Goal: Information Seeking & Learning: Learn about a topic

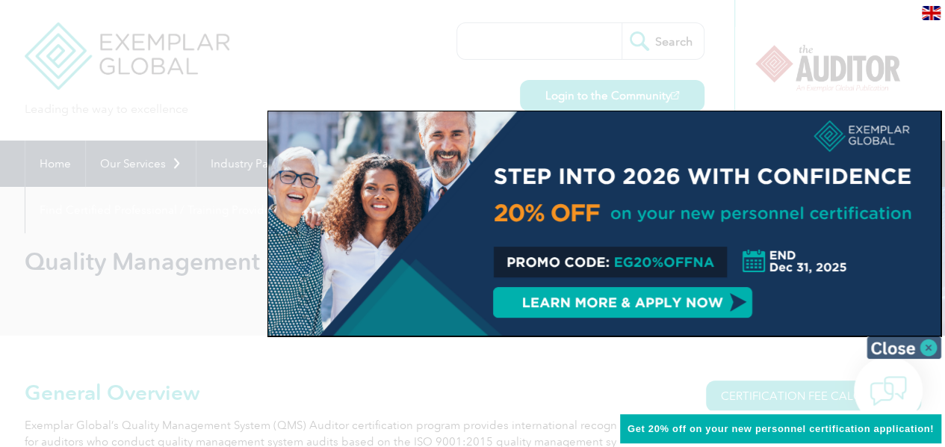
click at [921, 344] on img at bounding box center [904, 347] width 75 height 22
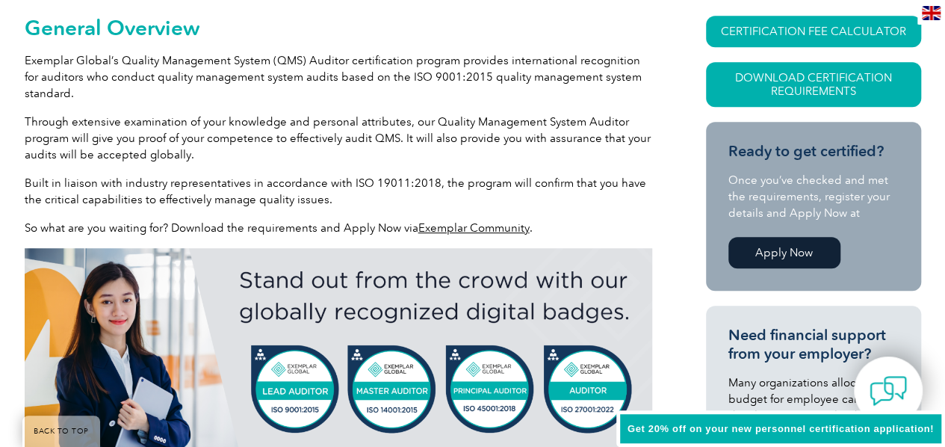
scroll to position [374, 0]
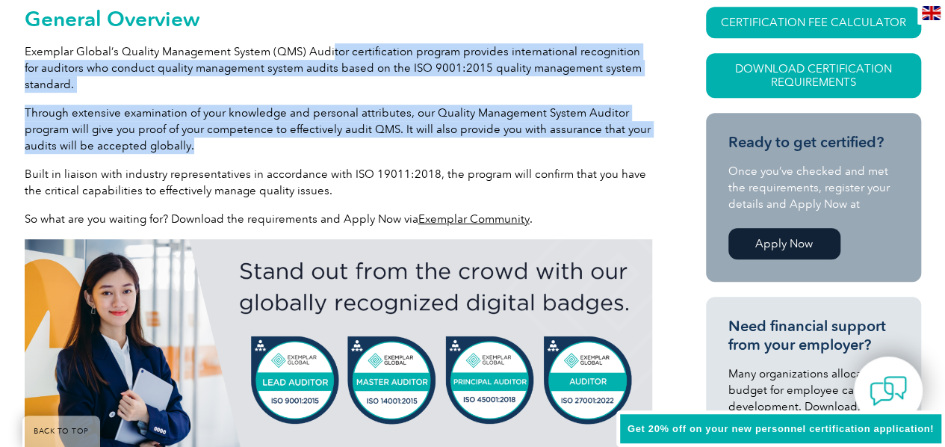
drag, startPoint x: 329, startPoint y: 52, endPoint x: 334, endPoint y: 141, distance: 89.8
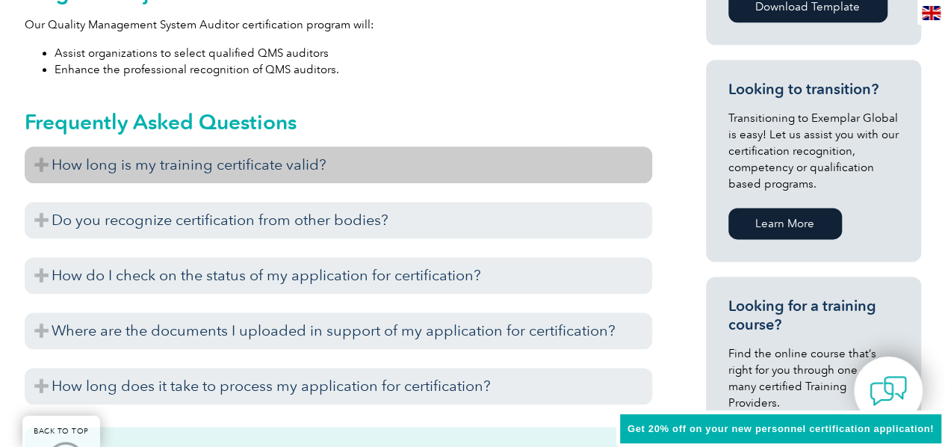
scroll to position [897, 0]
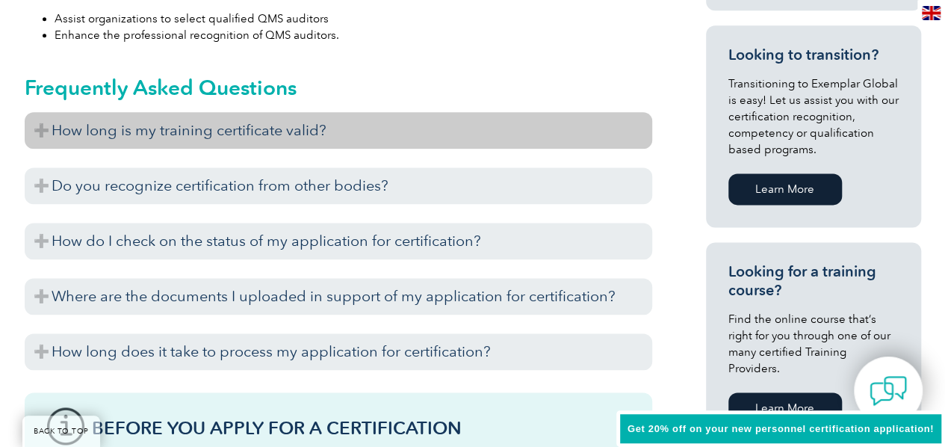
click at [164, 139] on h3 "How long is my training certificate valid?" at bounding box center [339, 130] width 628 height 37
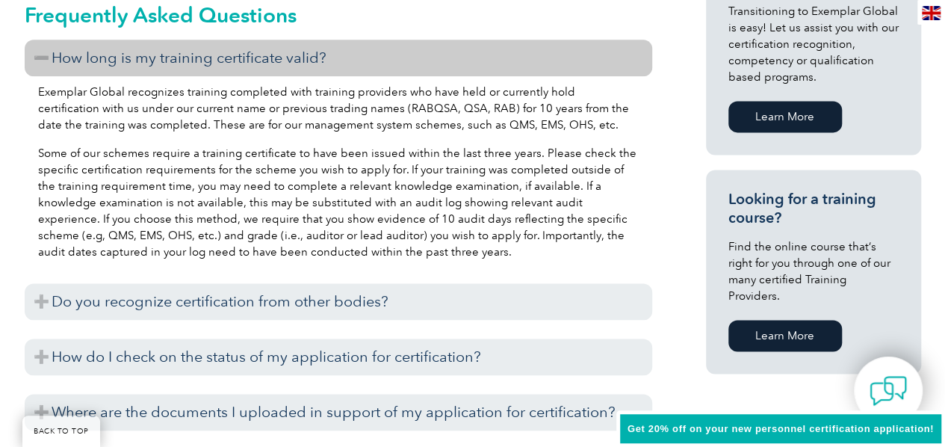
scroll to position [971, 0]
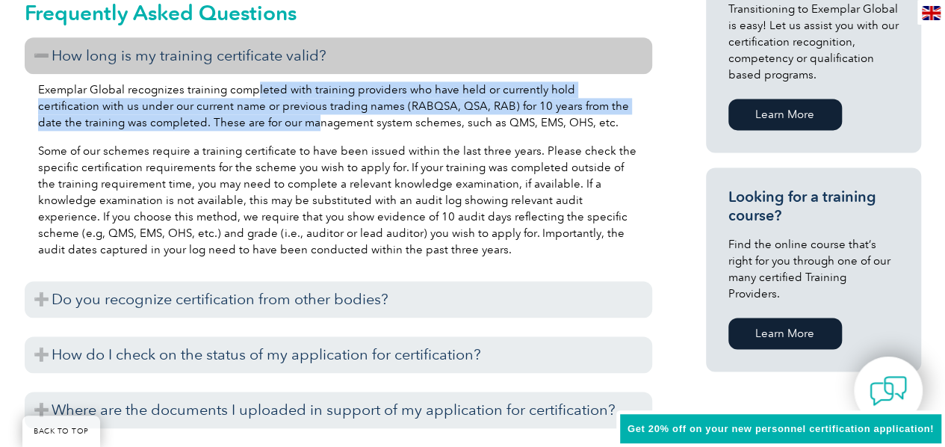
drag, startPoint x: 255, startPoint y: 90, endPoint x: 265, endPoint y: 116, distance: 28.2
click at [265, 116] on p "Exemplar Global recognizes training completed with training providers who have …" at bounding box center [338, 105] width 601 height 49
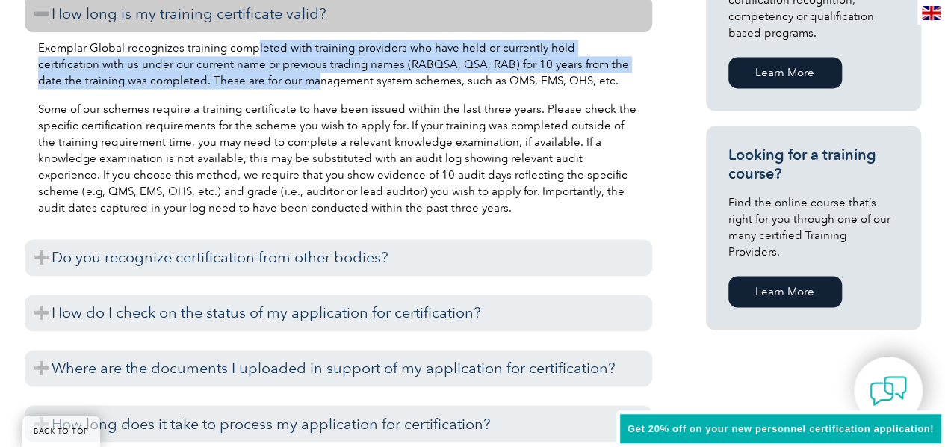
scroll to position [1046, 0]
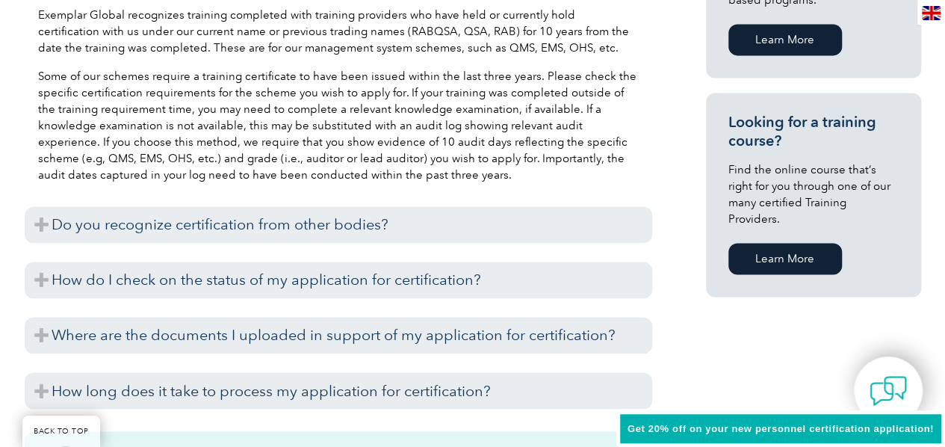
click at [263, 90] on p "Some of our schemes require a training certificate to have been issued within t…" at bounding box center [338, 125] width 601 height 115
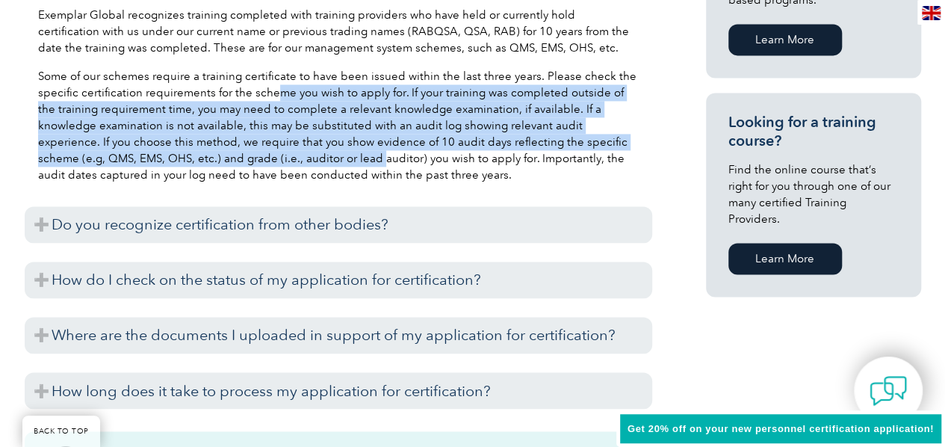
drag, startPoint x: 274, startPoint y: 85, endPoint x: 278, endPoint y: 150, distance: 65.1
click at [278, 150] on p "Some of our schemes require a training certificate to have been issued within t…" at bounding box center [338, 125] width 601 height 115
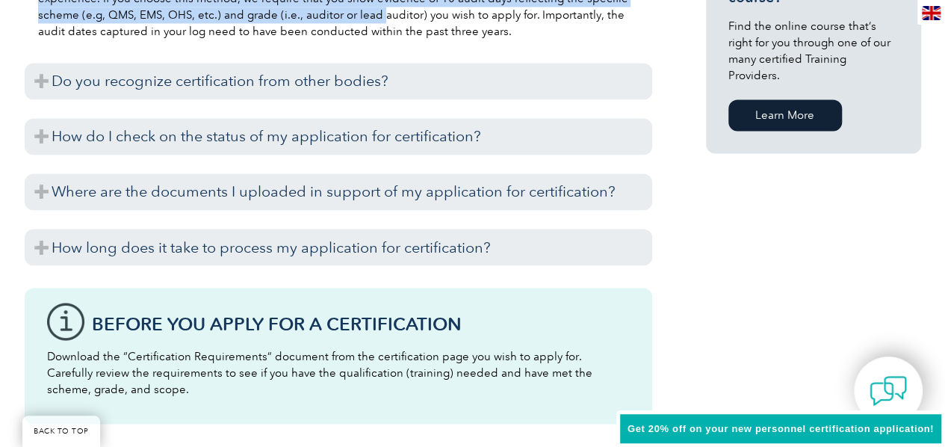
scroll to position [1195, 0]
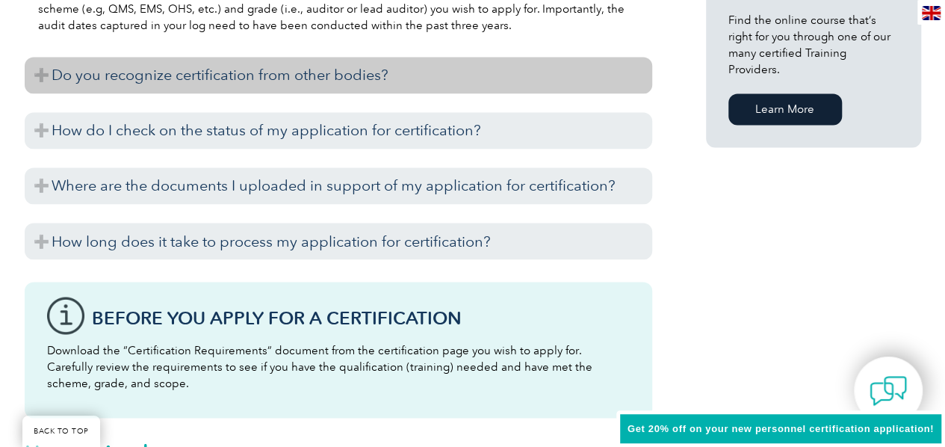
click at [247, 81] on h3 "Do you recognize certification from other bodies?" at bounding box center [339, 75] width 628 height 37
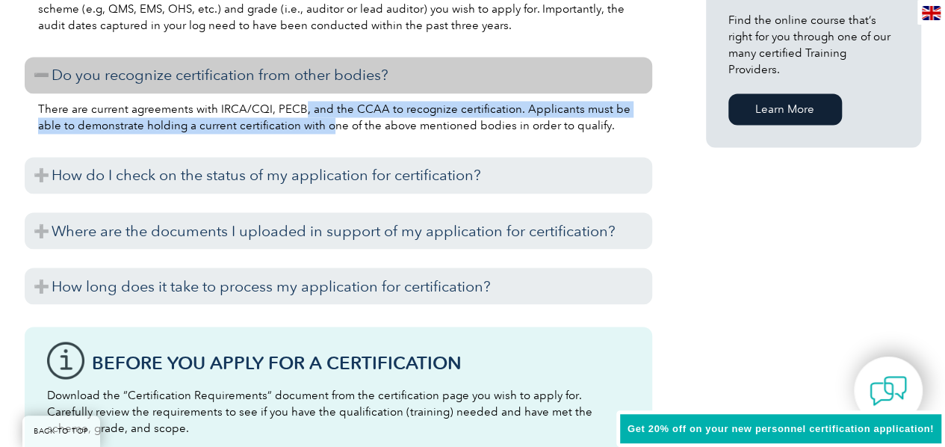
drag, startPoint x: 299, startPoint y: 112, endPoint x: 302, endPoint y: 137, distance: 24.8
click at [302, 137] on div "There are current agreements with IRCA/CQI, PECB, and the CCAA to recognize cer…" at bounding box center [339, 119] width 628 height 52
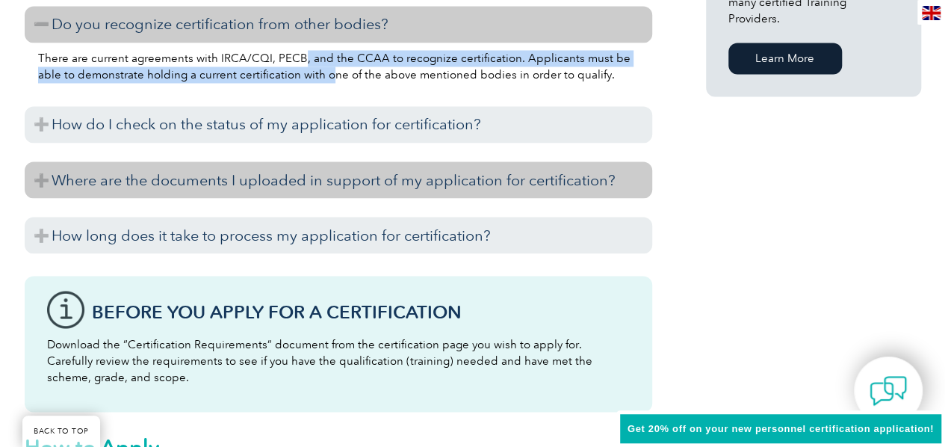
scroll to position [1270, 0]
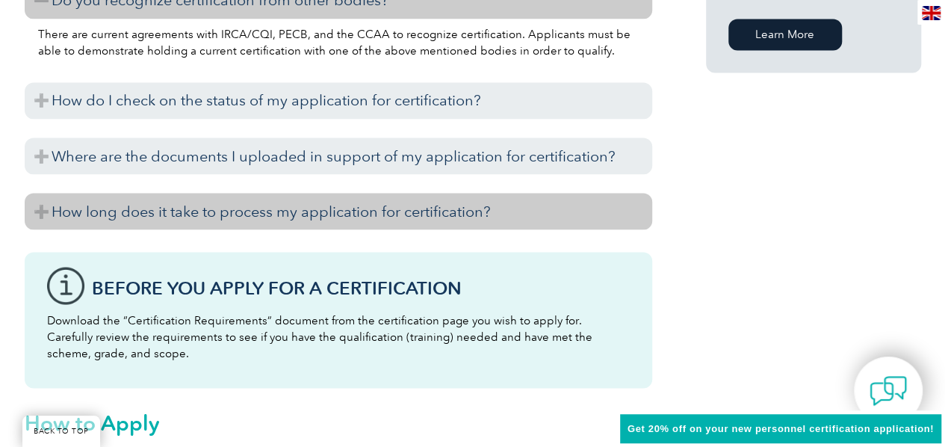
click at [307, 220] on h3 "How long does it take to process my application for certification?" at bounding box center [339, 211] width 628 height 37
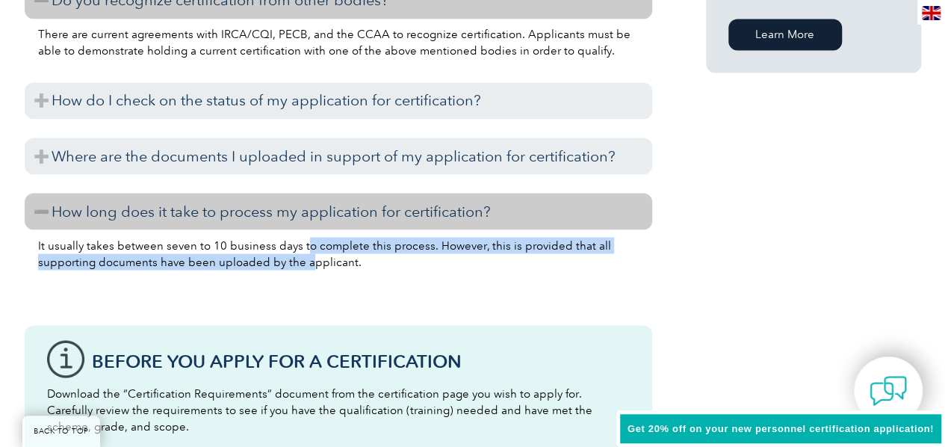
drag, startPoint x: 302, startPoint y: 238, endPoint x: 309, endPoint y: 265, distance: 28.5
click at [309, 265] on p "It usually takes between seven to 10 business days to complete this process. Ho…" at bounding box center [338, 253] width 601 height 33
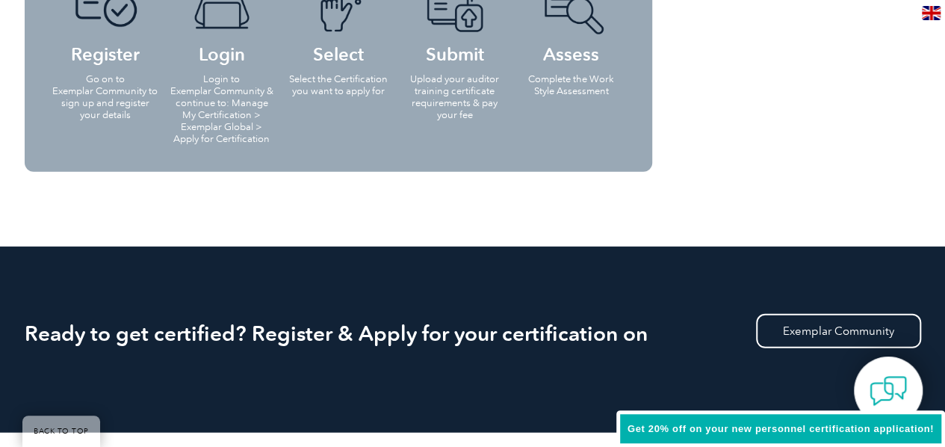
scroll to position [1644, 0]
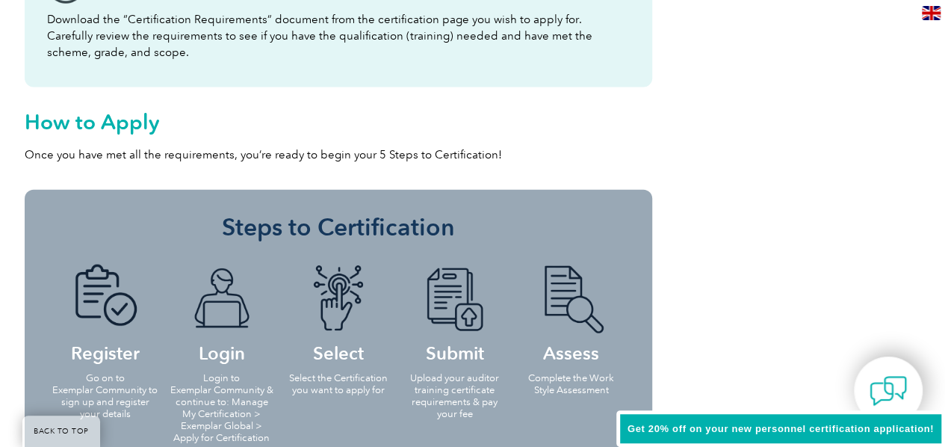
click at [374, 146] on p "Once you have met all the requirements, you’re ready to begin your 5 Steps to C…" at bounding box center [339, 154] width 628 height 16
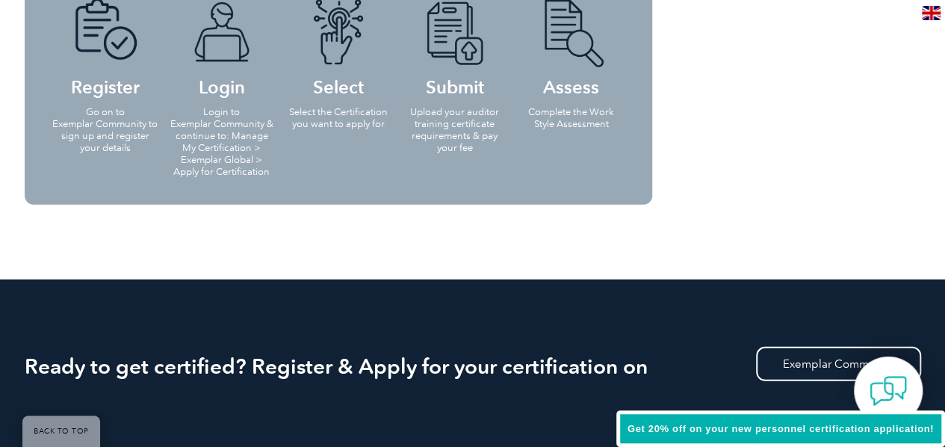
scroll to position [2167, 0]
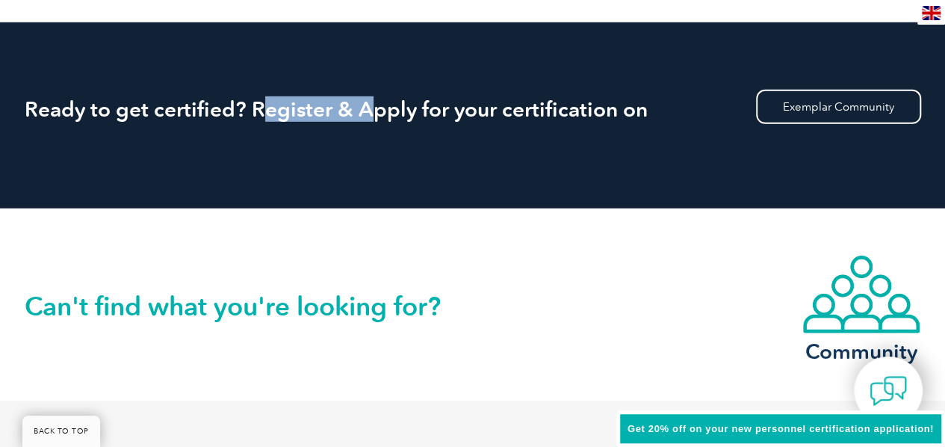
drag, startPoint x: 368, startPoint y: 106, endPoint x: 256, endPoint y: 92, distance: 113.0
click at [256, 92] on div "Ready to get certified? Register & Apply for your certification on Exemplar Com…" at bounding box center [473, 115] width 897 height 186
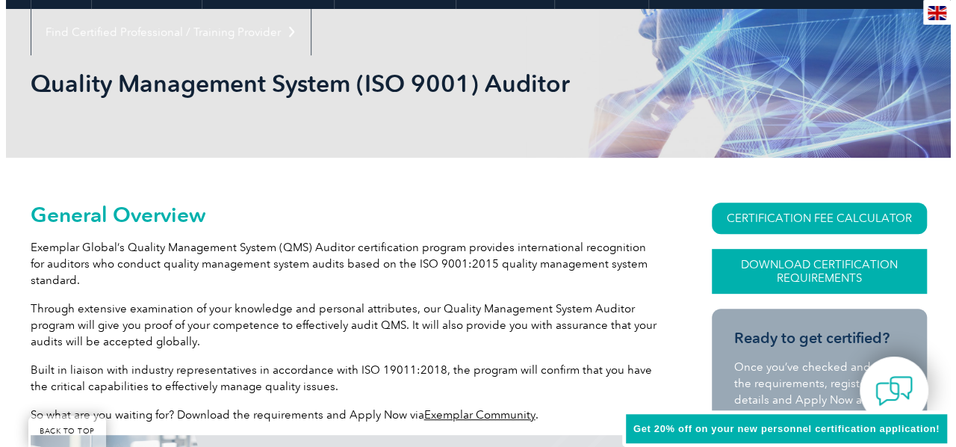
scroll to position [224, 0]
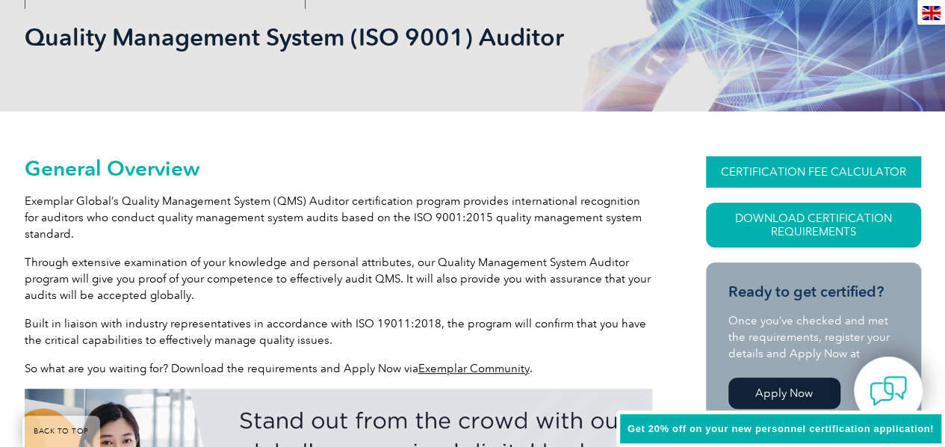
click at [785, 174] on link "CERTIFICATION FEE CALCULATOR" at bounding box center [813, 171] width 215 height 31
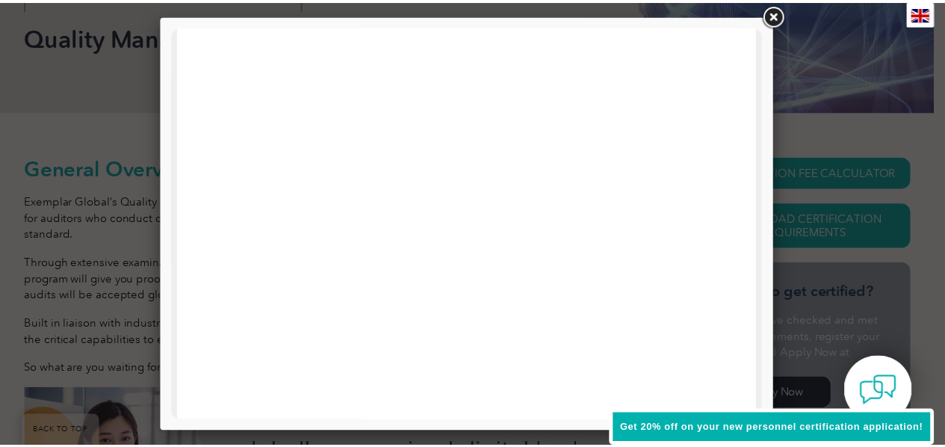
scroll to position [393, 0]
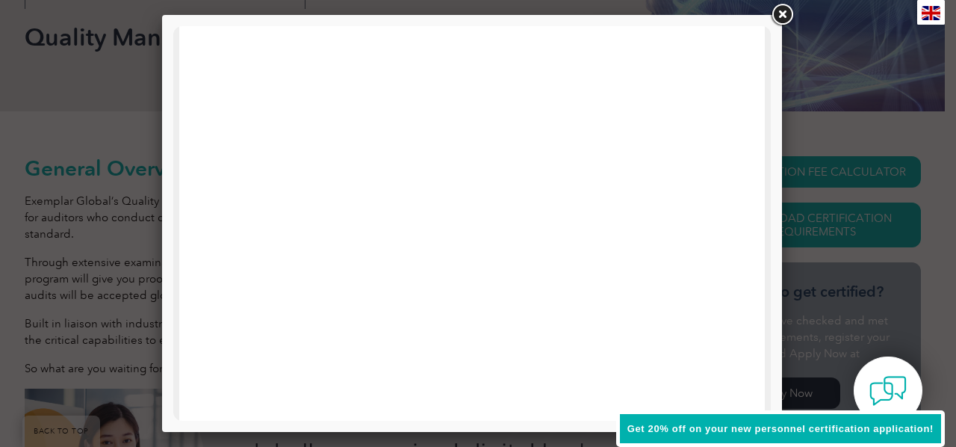
click at [783, 10] on link at bounding box center [782, 14] width 27 height 27
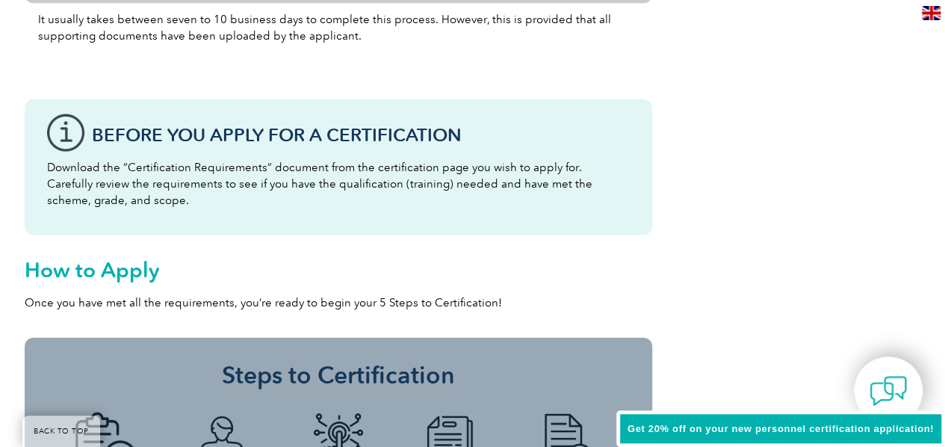
scroll to position [1494, 0]
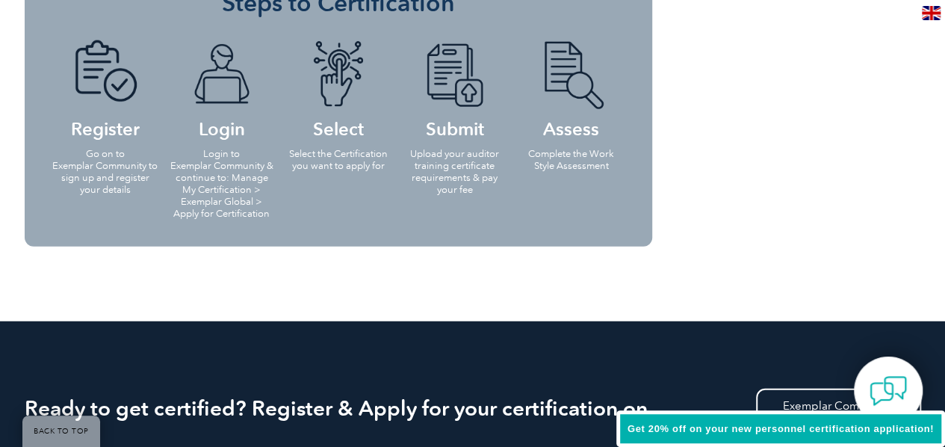
click at [281, 164] on li "Select Select the Certification you want to apply for" at bounding box center [338, 104] width 117 height 158
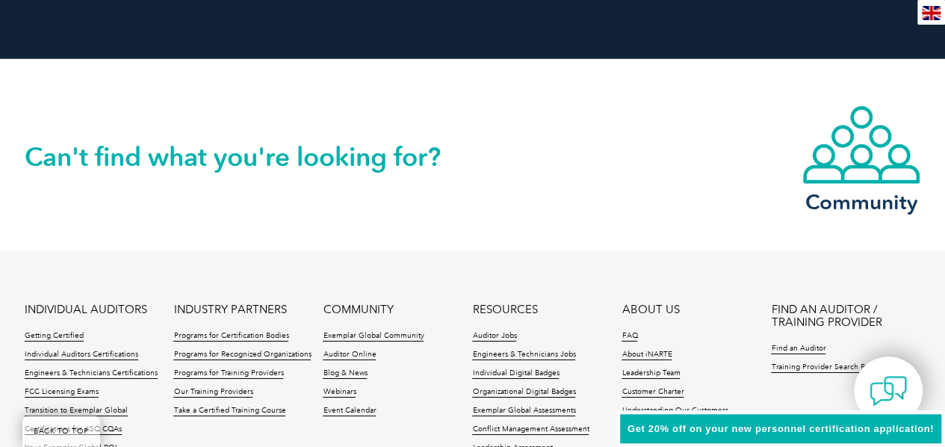
scroll to position [2242, 0]
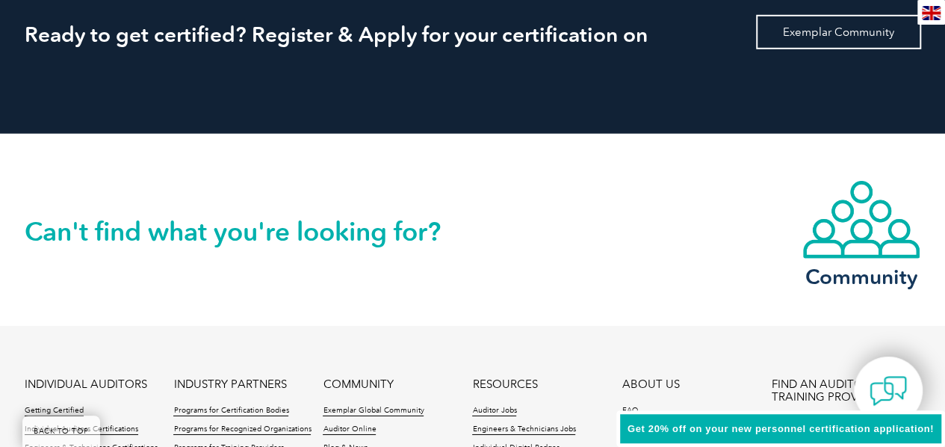
click at [783, 36] on link "Exemplar Community" at bounding box center [838, 32] width 165 height 34
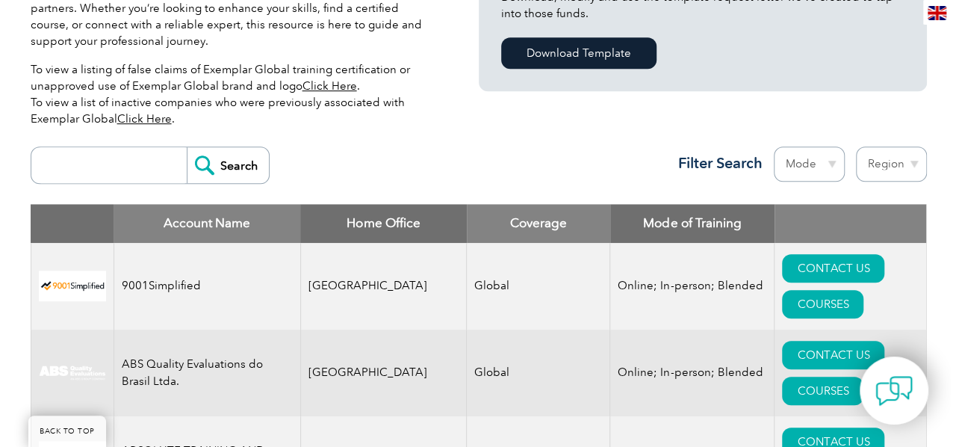
scroll to position [598, 0]
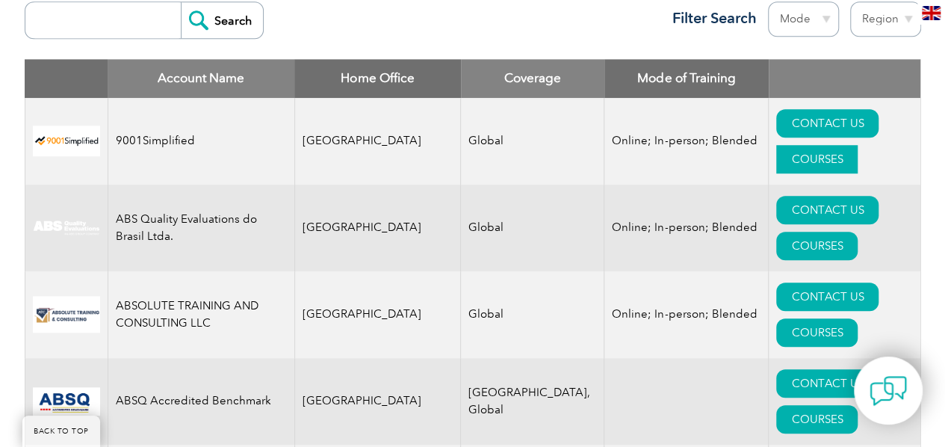
click at [858, 145] on link "COURSES" at bounding box center [816, 159] width 81 height 28
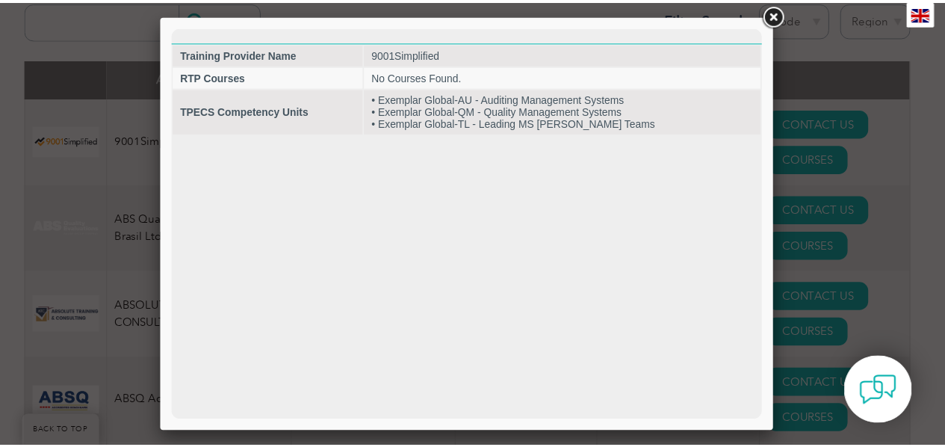
scroll to position [0, 0]
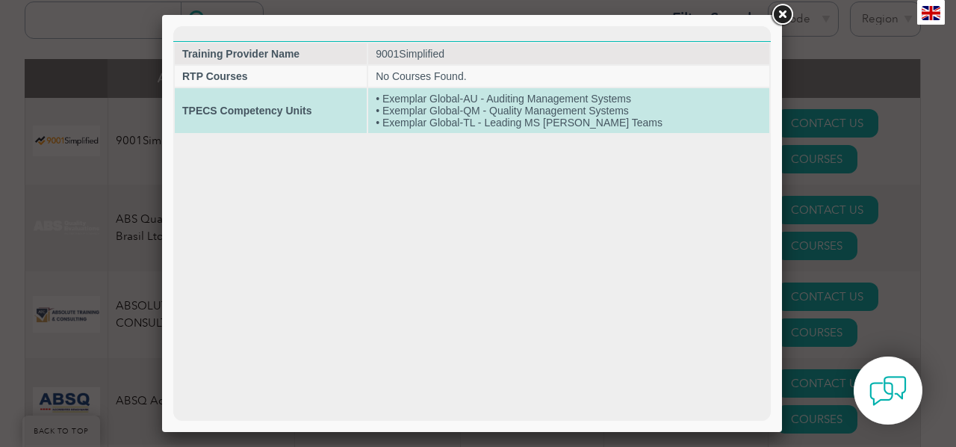
click at [490, 113] on td "• Exemplar Global-AU - Auditing Management Systems • Exemplar Global-QM - Quali…" at bounding box center [568, 110] width 401 height 45
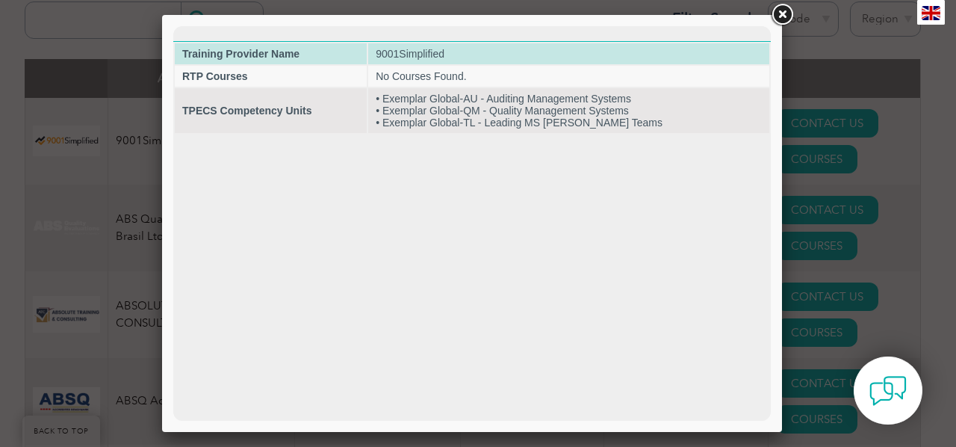
click at [494, 52] on td "9001Simplified" at bounding box center [568, 53] width 401 height 21
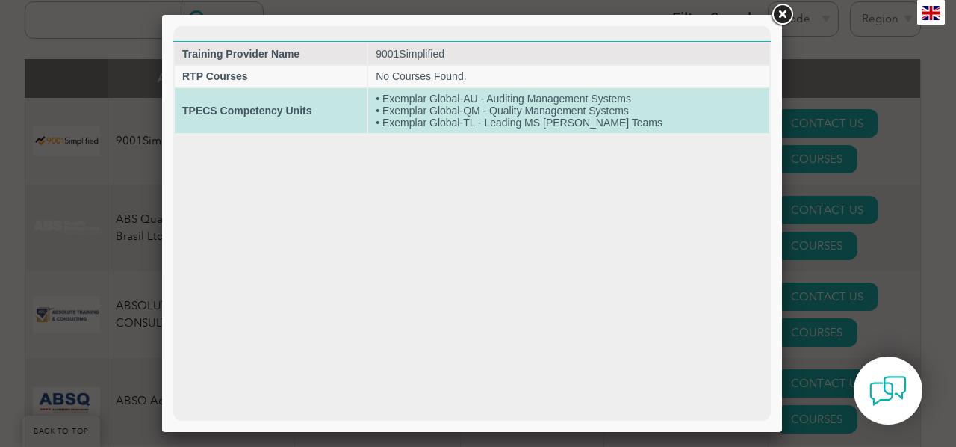
click at [502, 99] on td "• Exemplar Global-AU - Auditing Management Systems • Exemplar Global-QM - Quali…" at bounding box center [568, 110] width 401 height 45
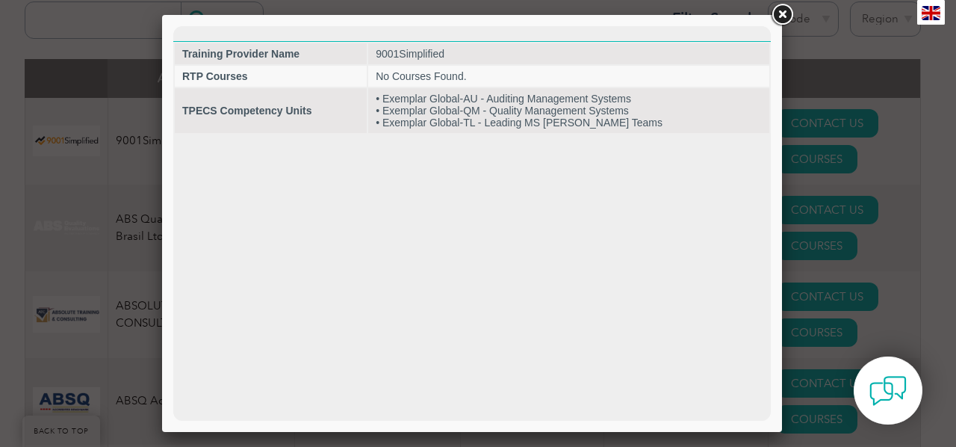
click at [785, 13] on link at bounding box center [782, 14] width 27 height 27
